Goal: Check status: Check status

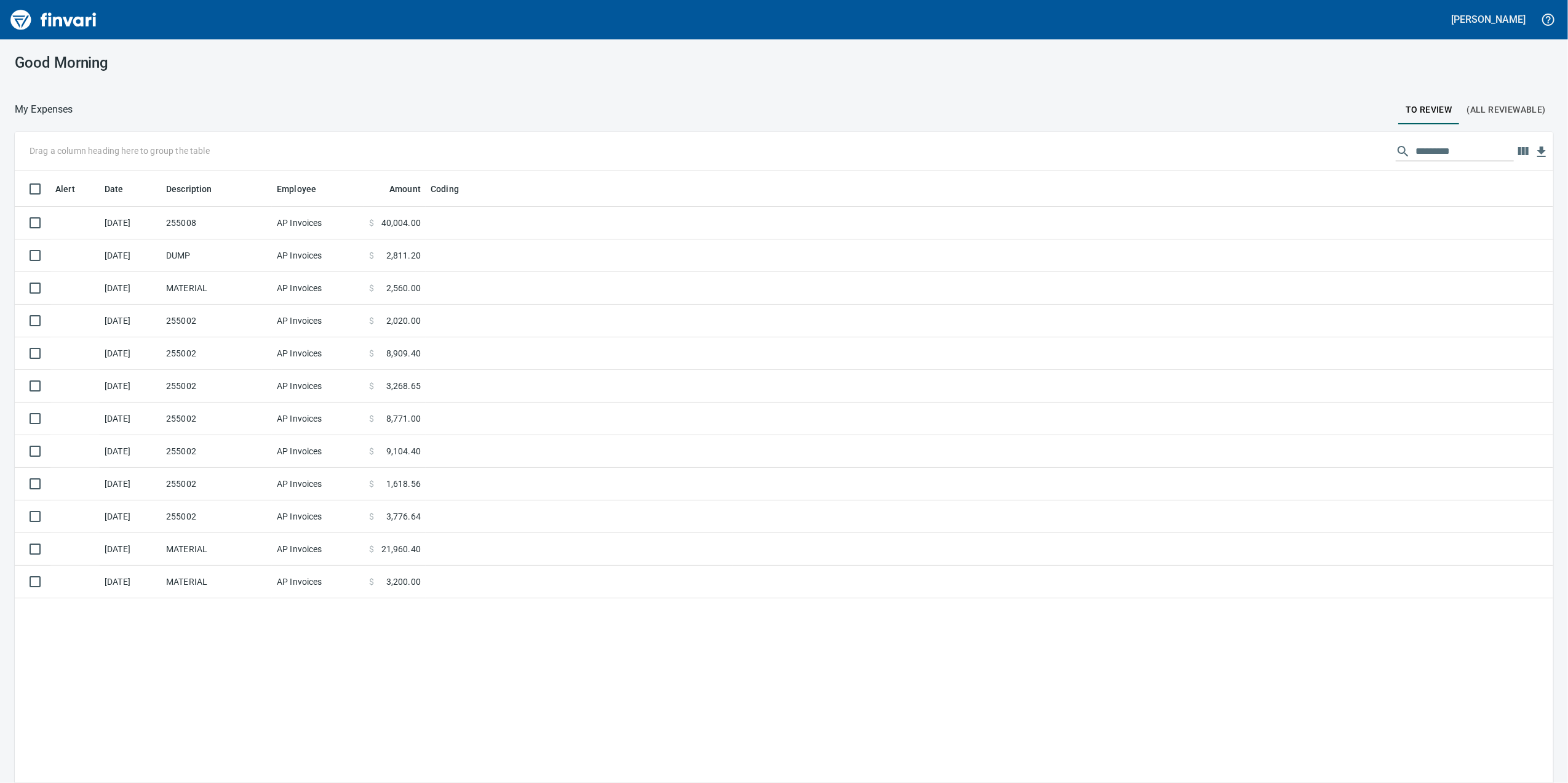
scroll to position [1, 1]
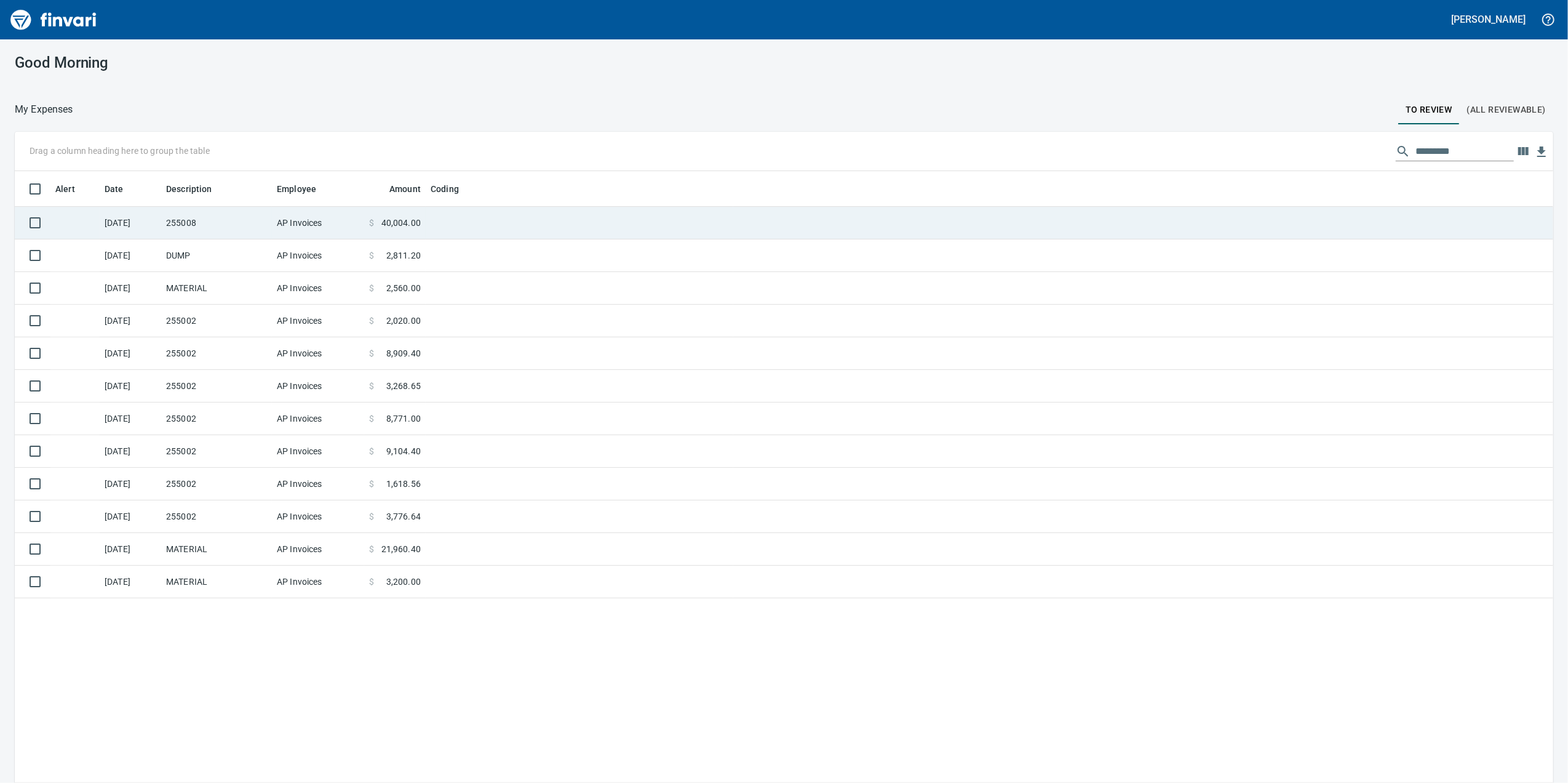
click at [298, 225] on td "AP Invoices" at bounding box center [318, 223] width 92 height 32
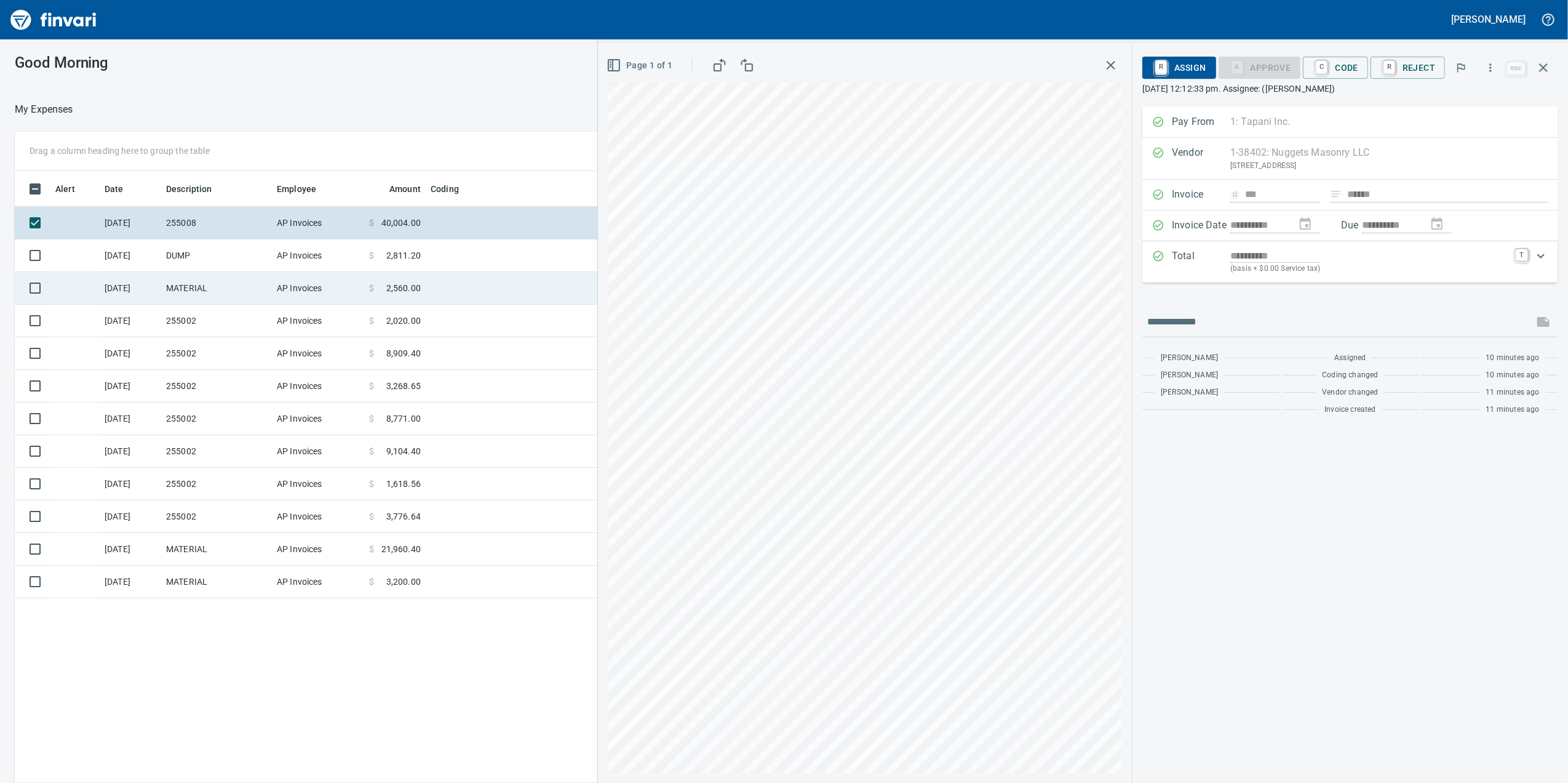
scroll to position [36, 0]
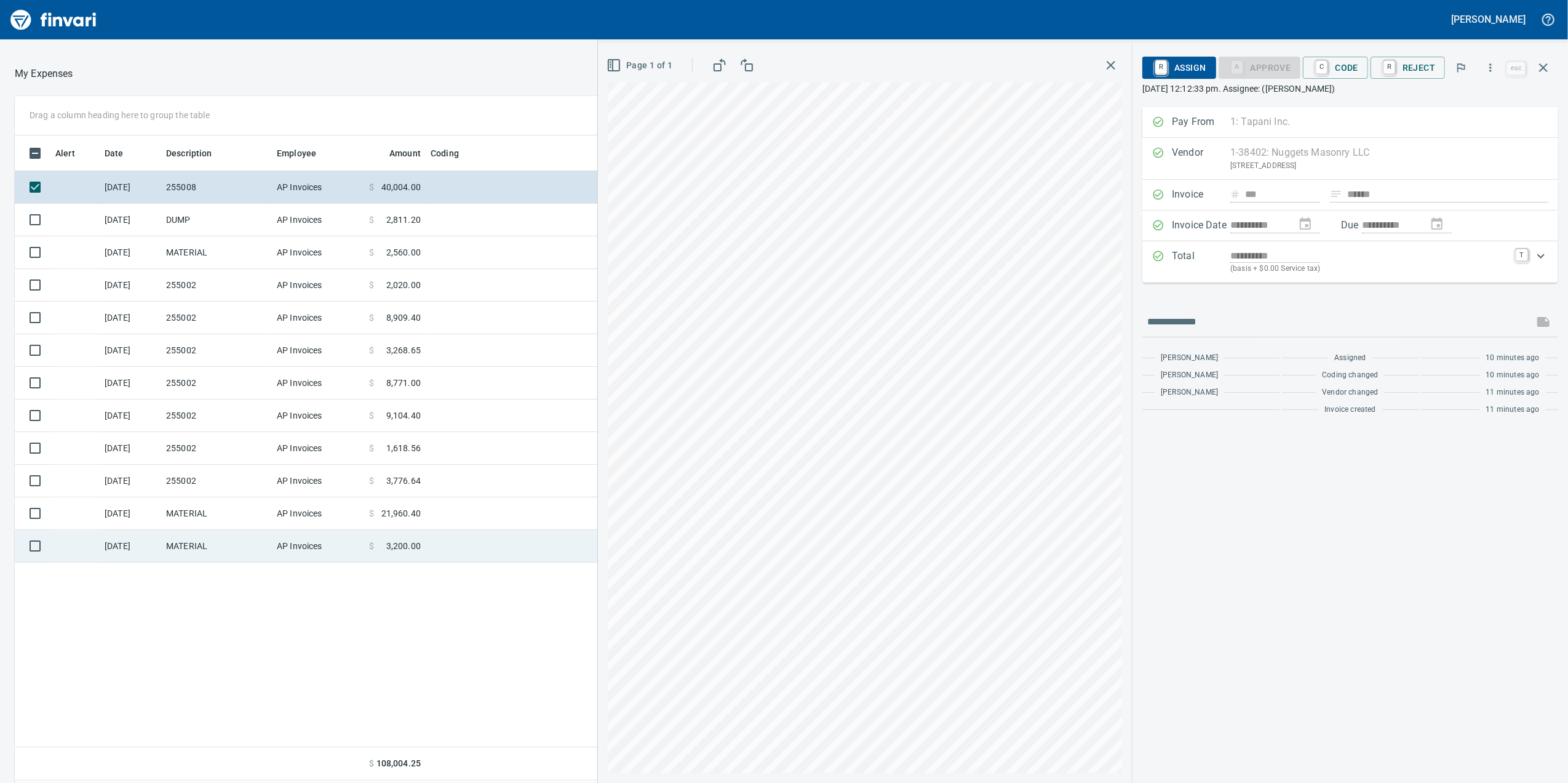
click at [413, 555] on td "$ 3,200.00" at bounding box center [394, 546] width 61 height 32
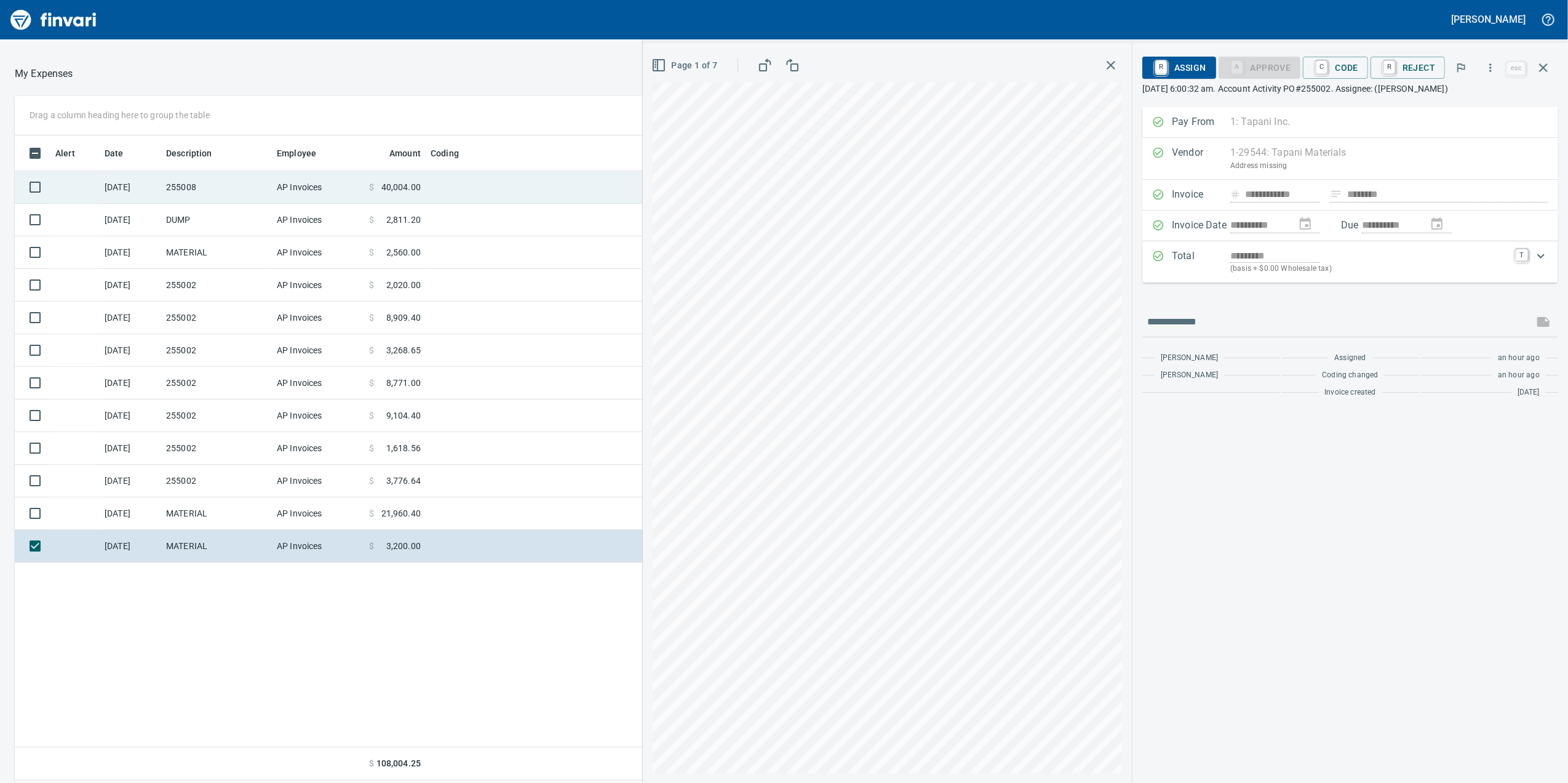
click at [338, 197] on td "AP Invoices" at bounding box center [318, 187] width 92 height 32
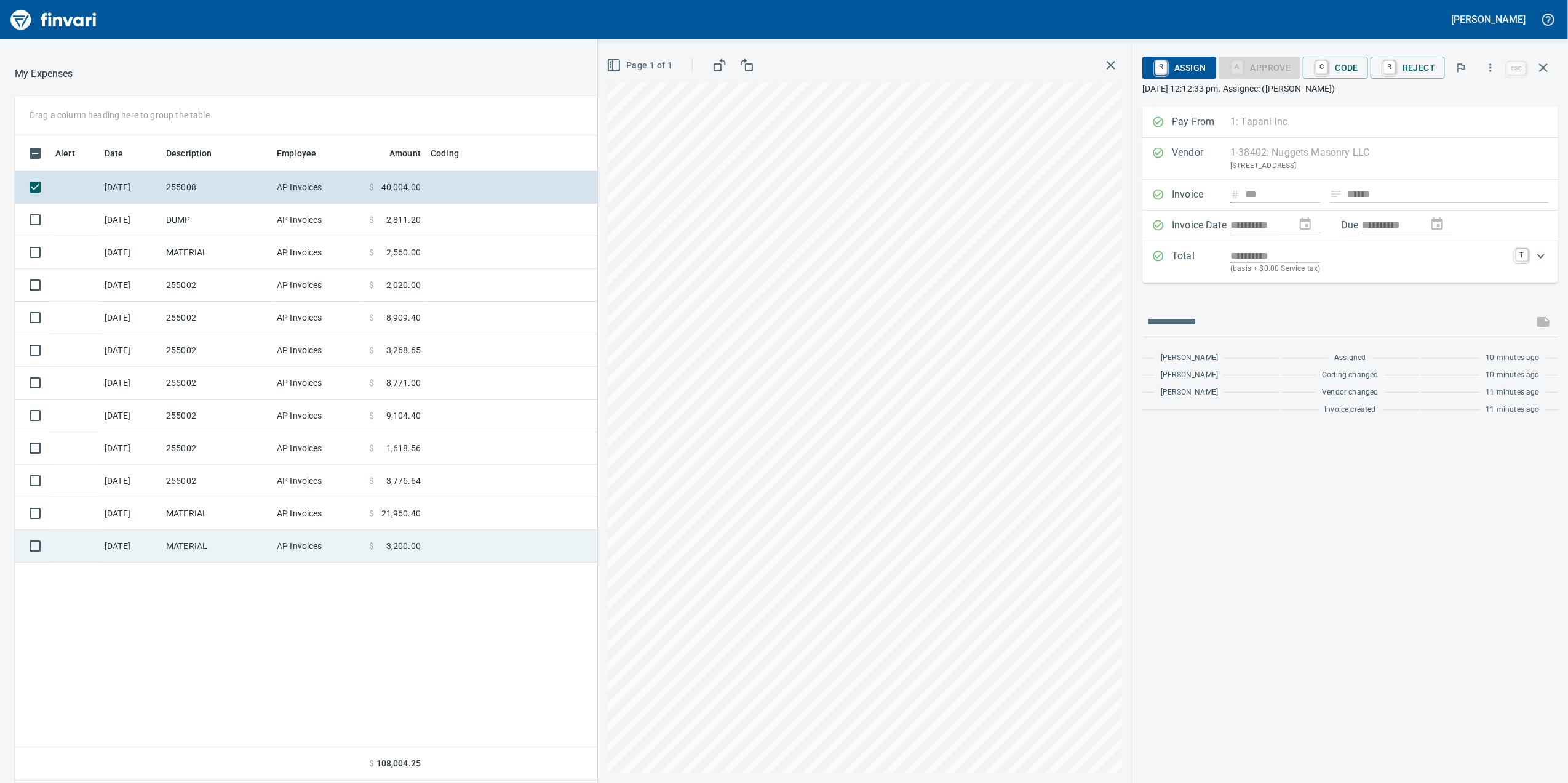
click at [592, 533] on td at bounding box center [579, 546] width 308 height 32
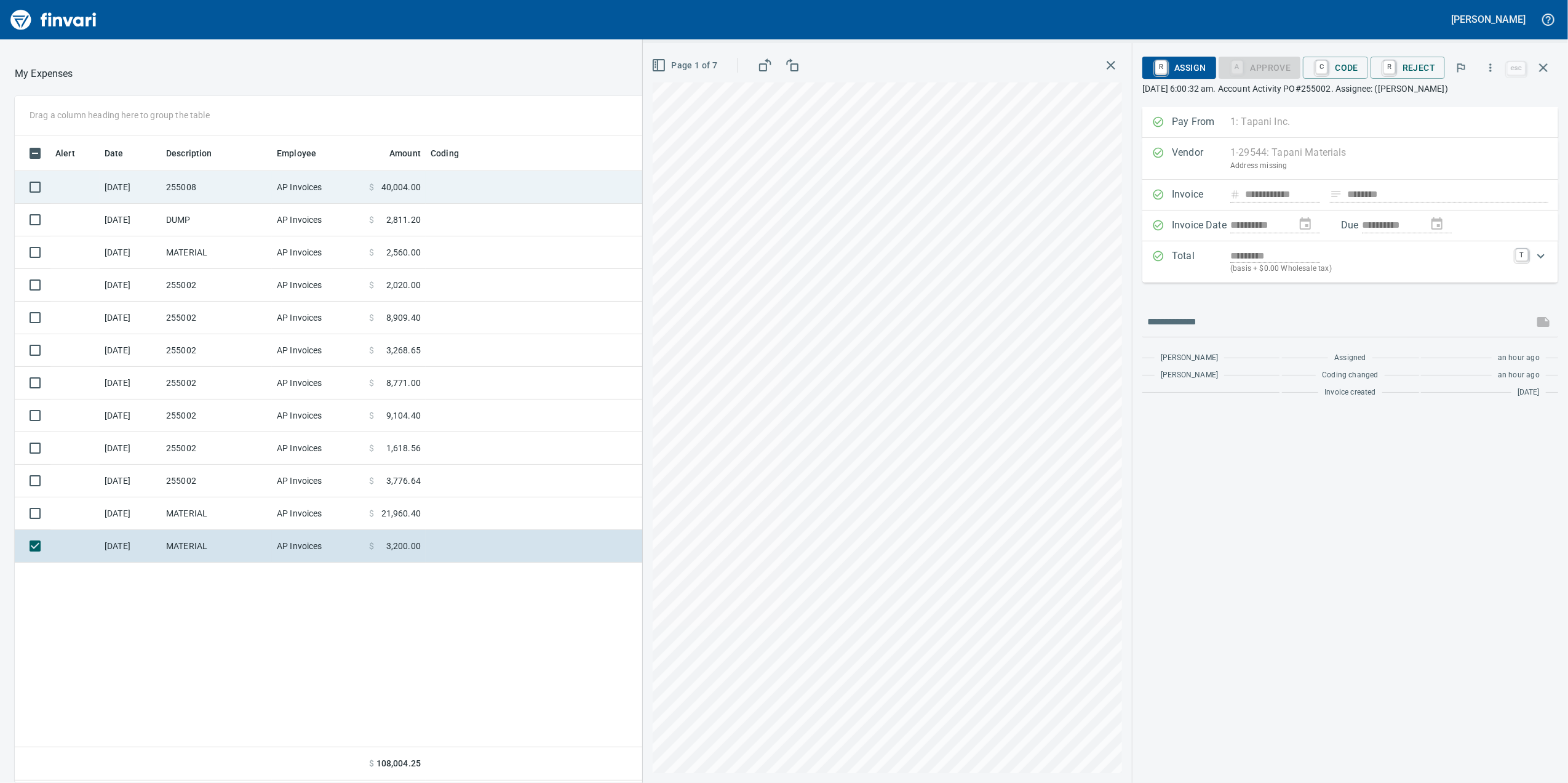
click at [378, 186] on span at bounding box center [378, 187] width 7 height 12
